Goal: Find specific page/section: Find specific page/section

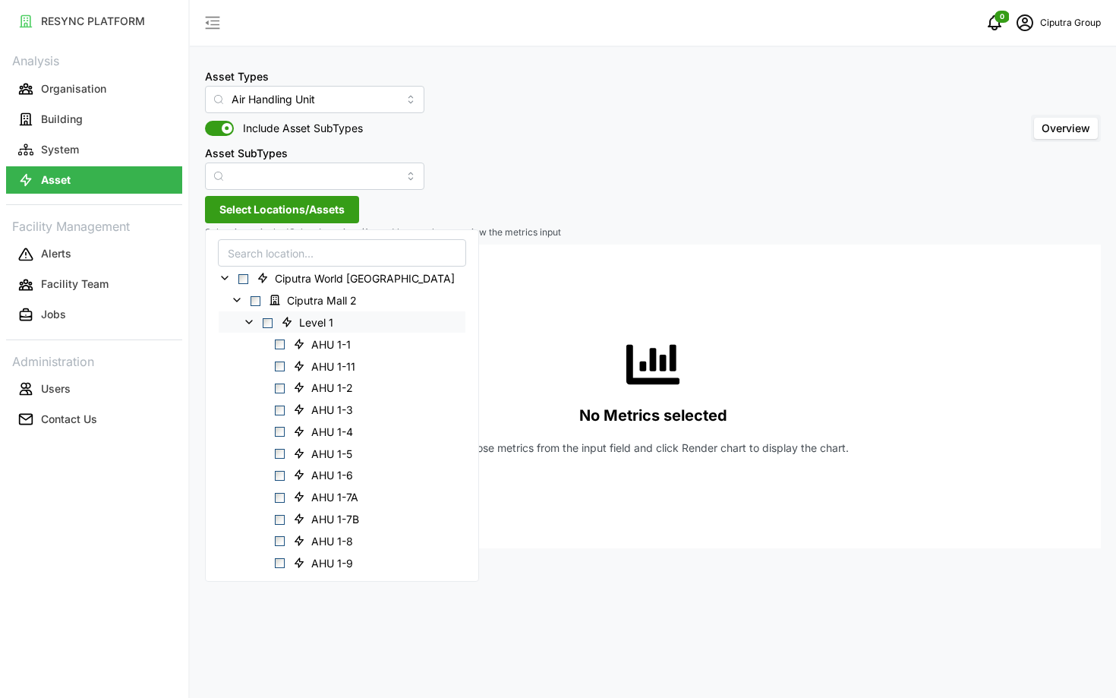
scroll to position [16, 0]
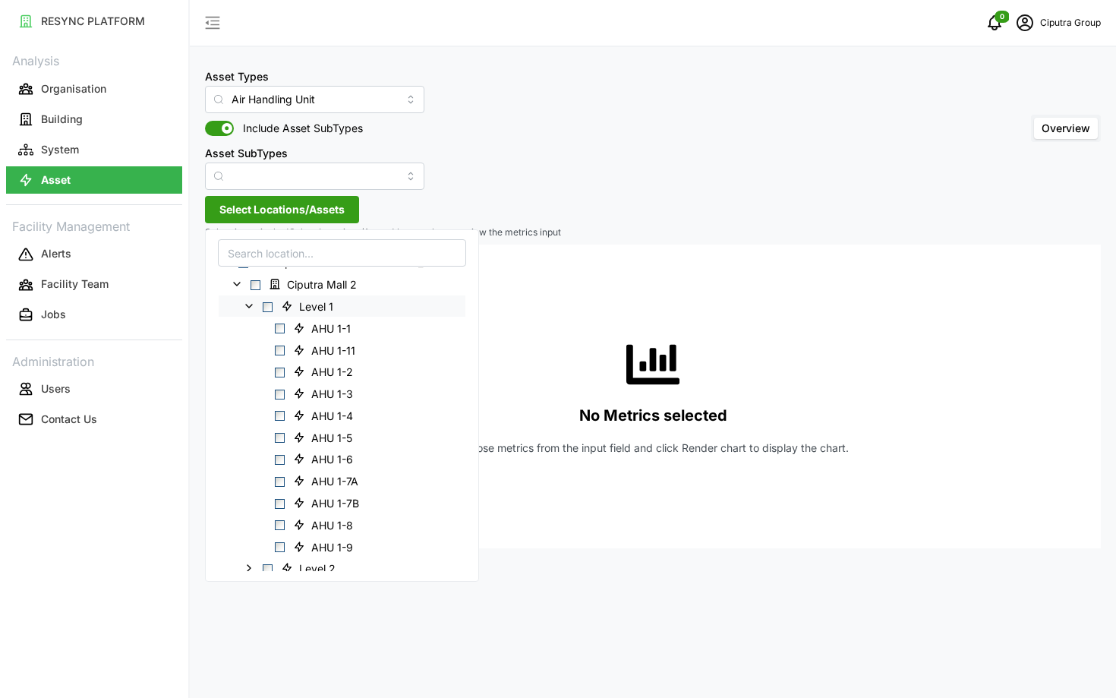
click at [249, 304] on icon at bounding box center [249, 306] width 12 height 12
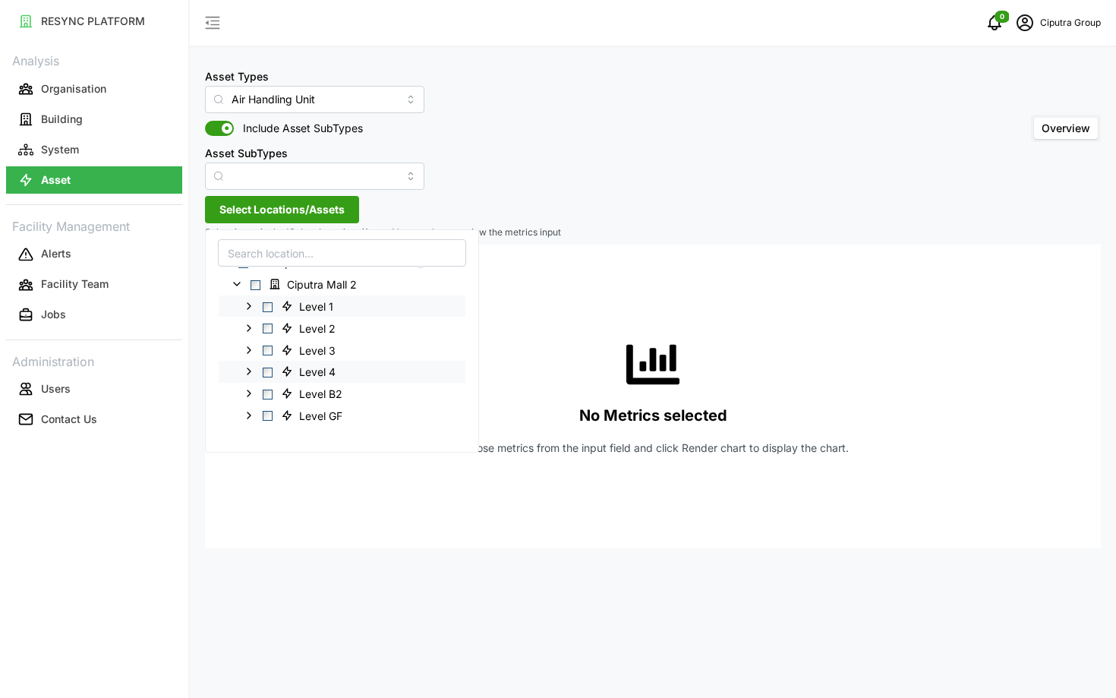
click at [249, 372] on icon at bounding box center [249, 371] width 12 height 12
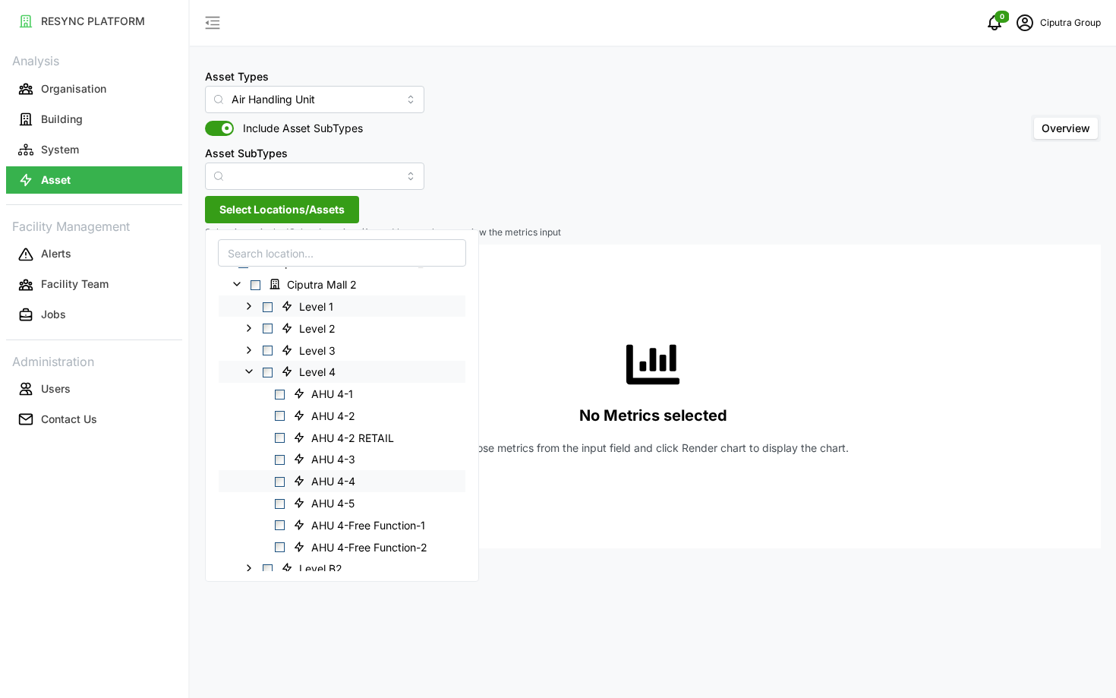
scroll to position [62, 0]
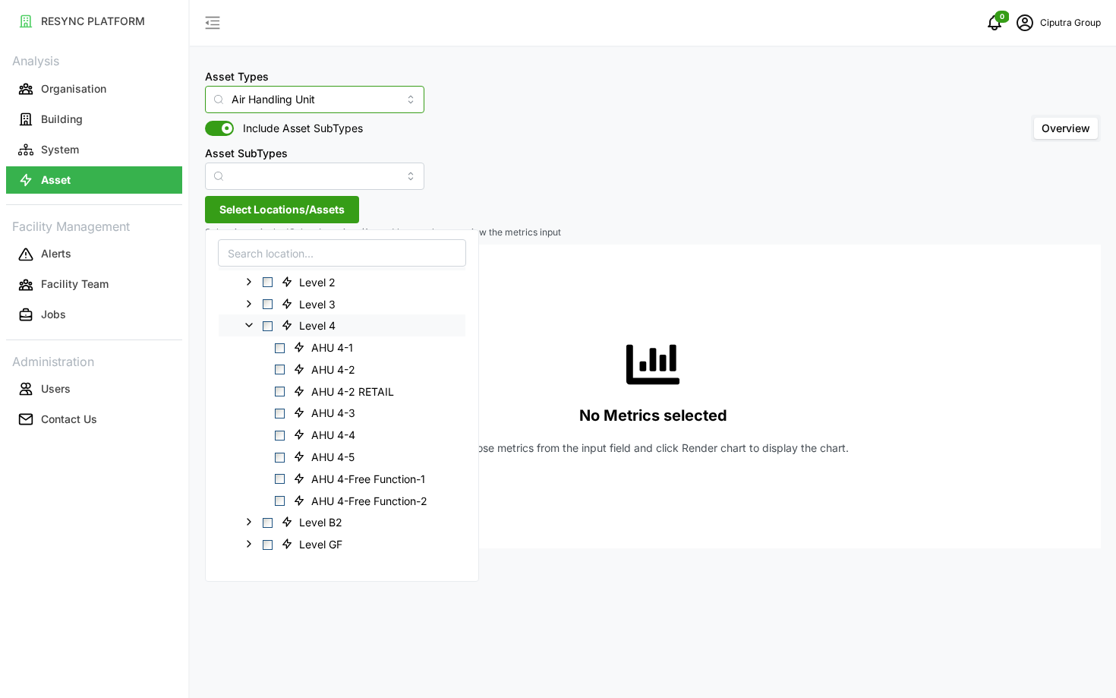
click at [289, 99] on input "Air Handling Unit" at bounding box center [314, 99] width 219 height 27
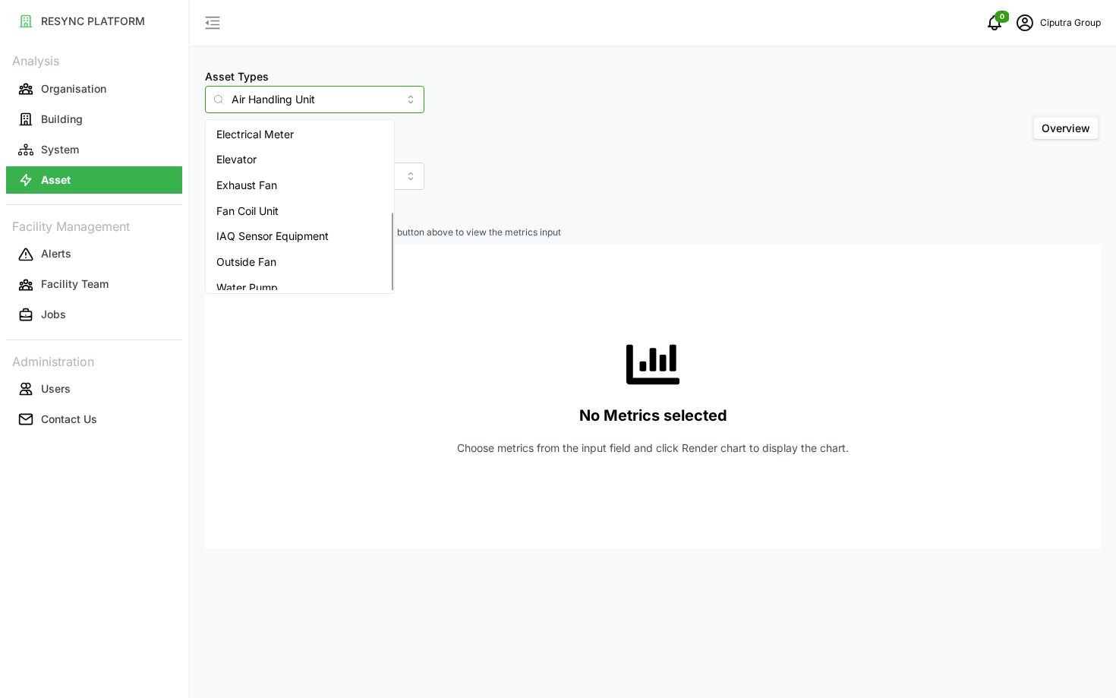
scroll to position [191, 0]
click at [270, 195] on span "Fan Coil Unit" at bounding box center [247, 201] width 62 height 17
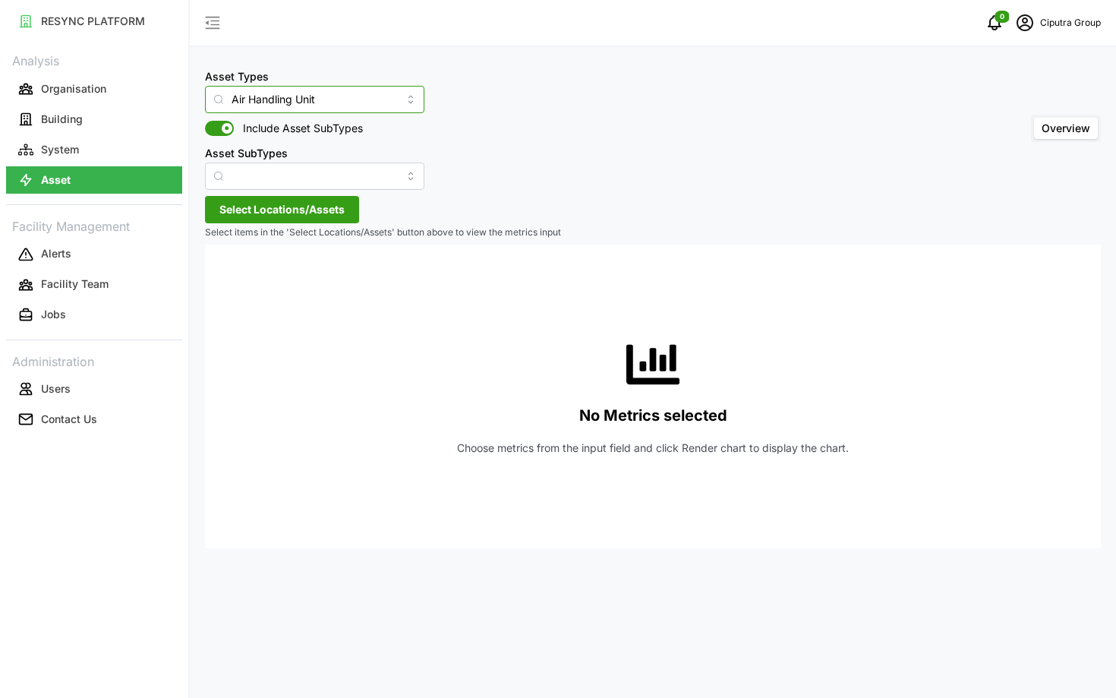
type input "Fan Coil Unit"
click at [259, 197] on span "Select Locations/Assets" at bounding box center [281, 210] width 125 height 26
click at [270, 255] on div "No Metrics selected Choose metrics from the input field and click Render chart …" at bounding box center [653, 397] width 872 height 304
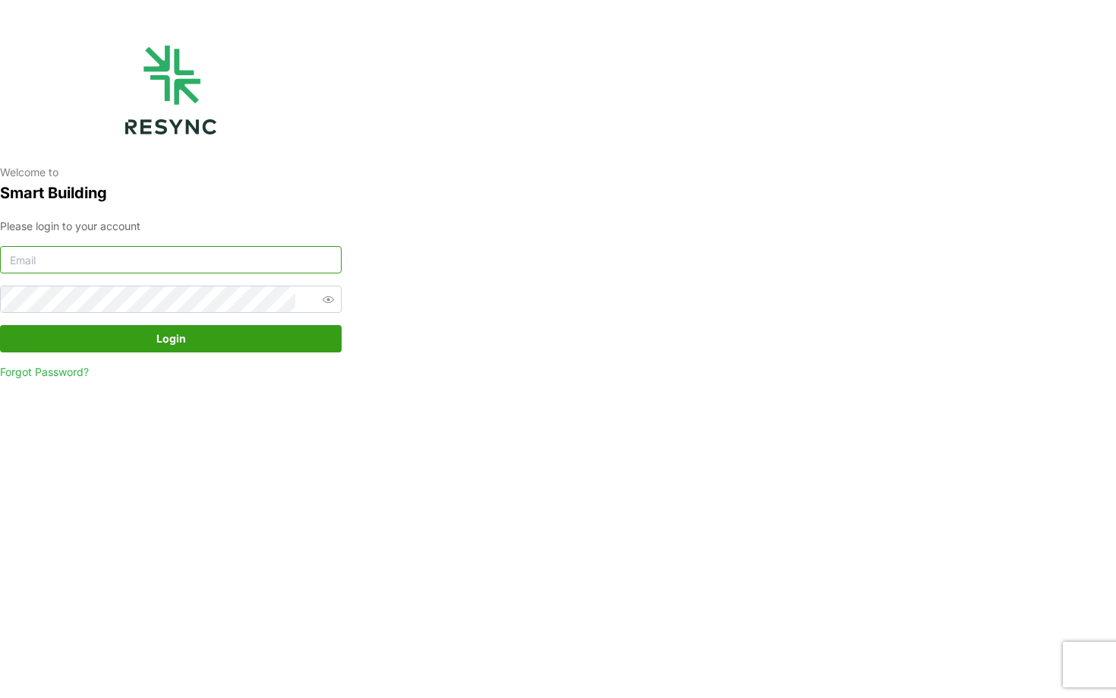
type input "ciputra_display@resynctech.com"
click at [144, 346] on span "Login" at bounding box center [170, 339] width 313 height 26
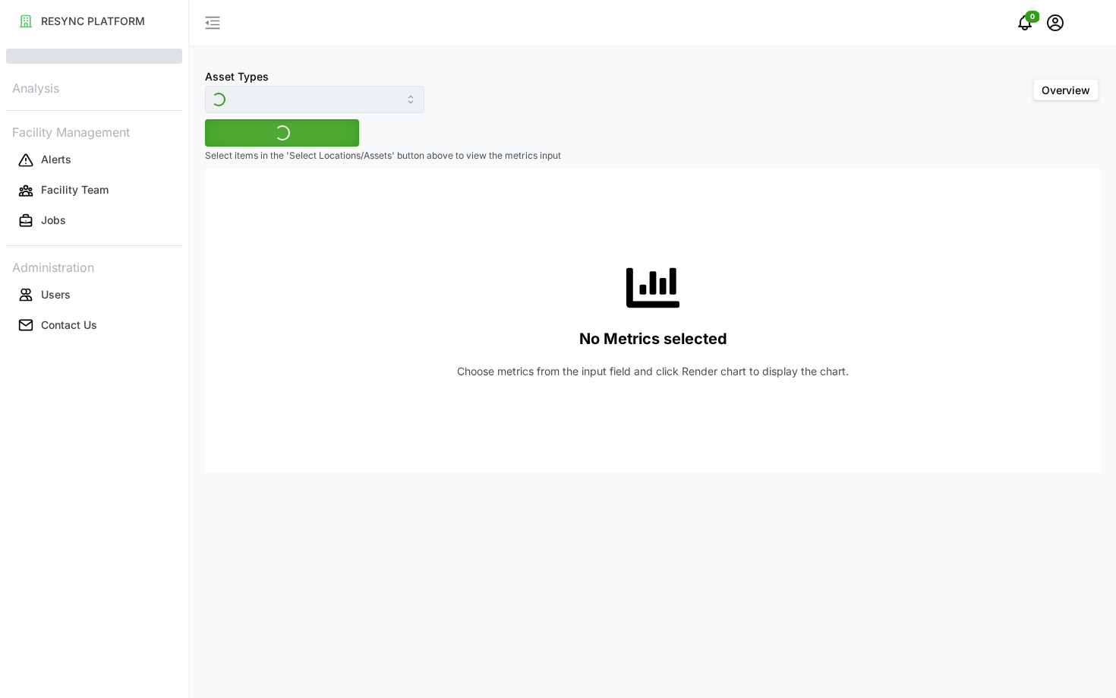
type input "Fan Coil Unit"
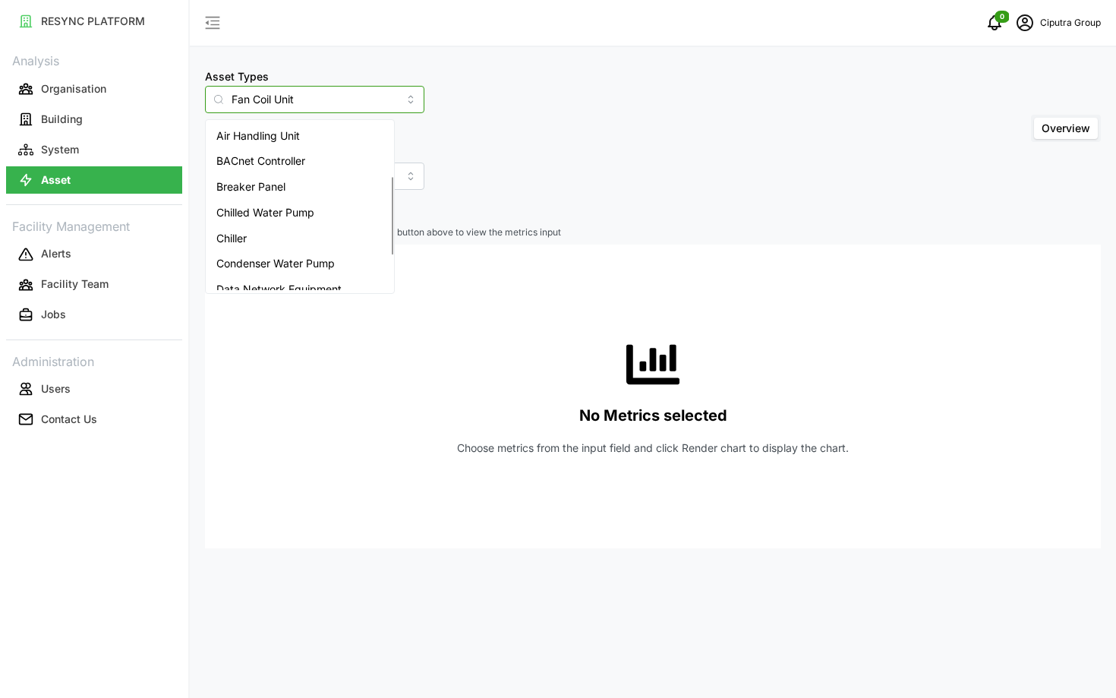
click at [293, 111] on input "Fan Coil Unit" at bounding box center [314, 99] width 219 height 27
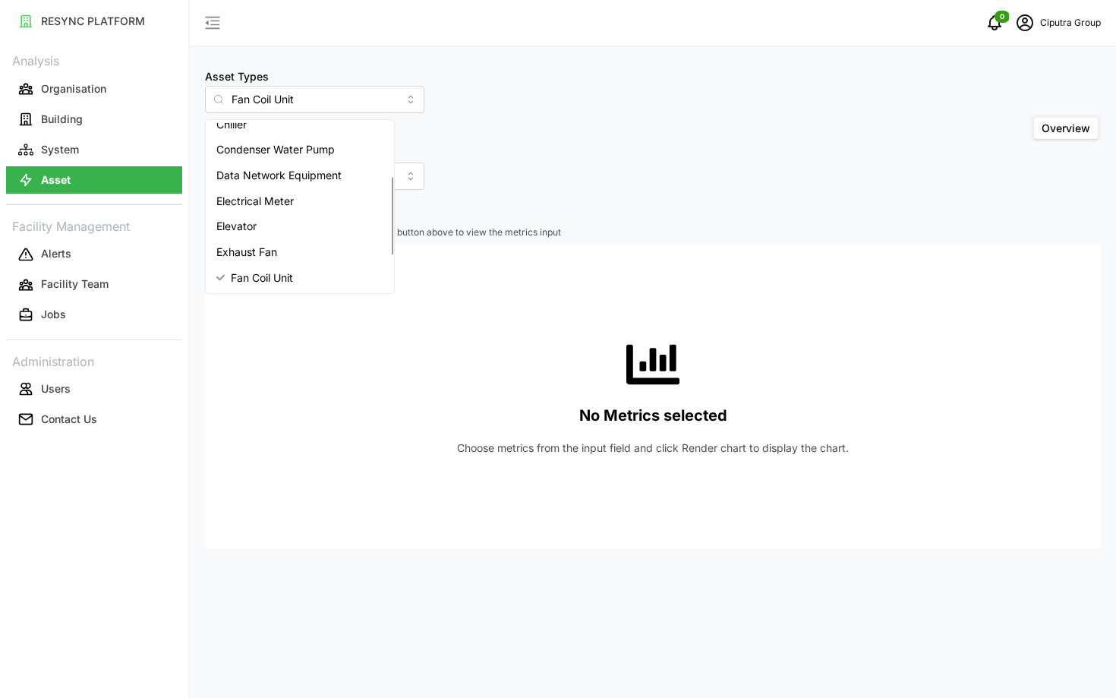
click at [412, 401] on div "No Metrics selected Choose metrics from the input field and click Render chart …" at bounding box center [653, 397] width 872 height 304
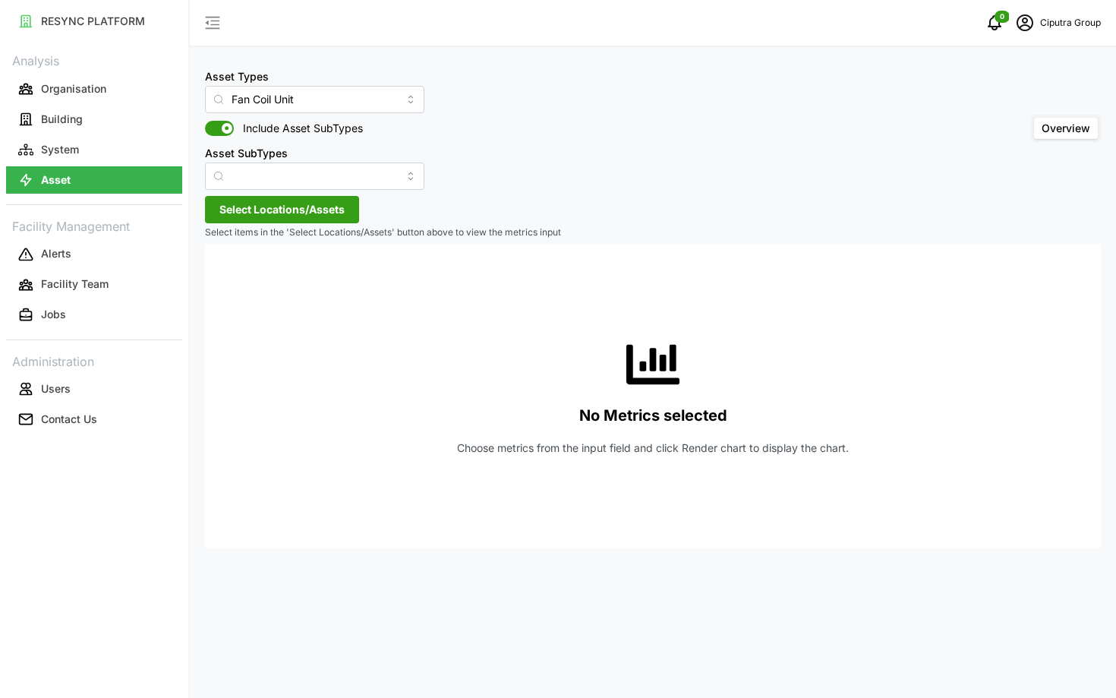
click at [270, 219] on span "Select Locations/Assets" at bounding box center [281, 210] width 125 height 26
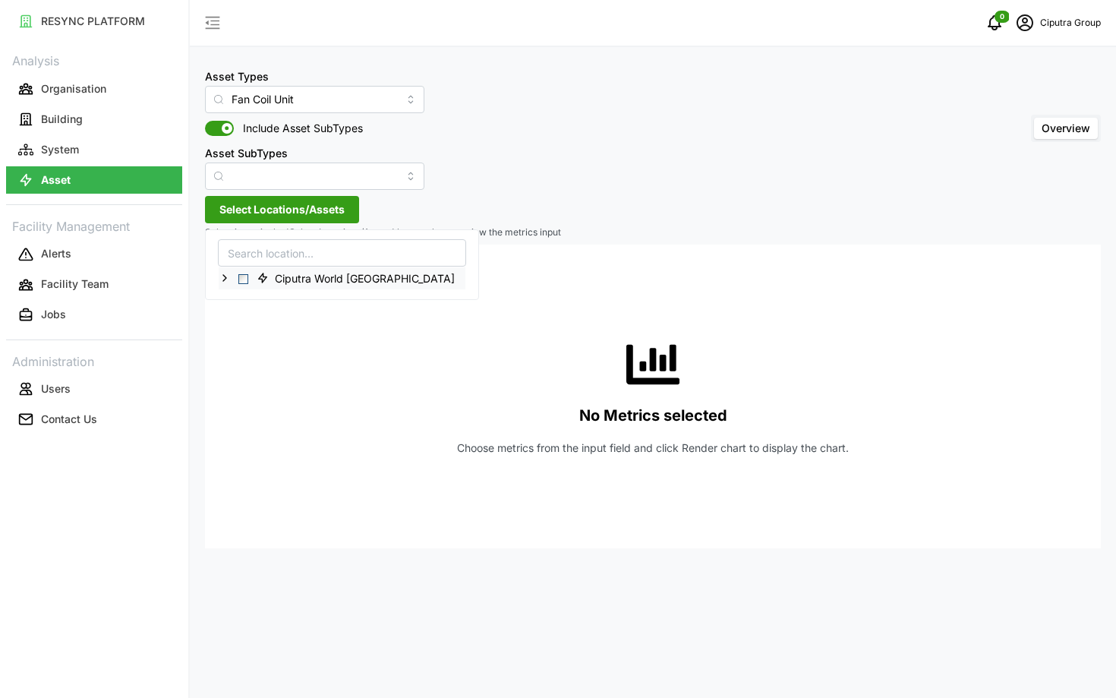
click at [224, 282] on icon at bounding box center [225, 278] width 12 height 12
click at [245, 300] on div "Ciputra Mall 2" at bounding box center [342, 300] width 247 height 22
click at [235, 300] on icon at bounding box center [237, 300] width 12 height 12
click at [245, 324] on icon at bounding box center [249, 322] width 12 height 12
